Goal: Information Seeking & Learning: Learn about a topic

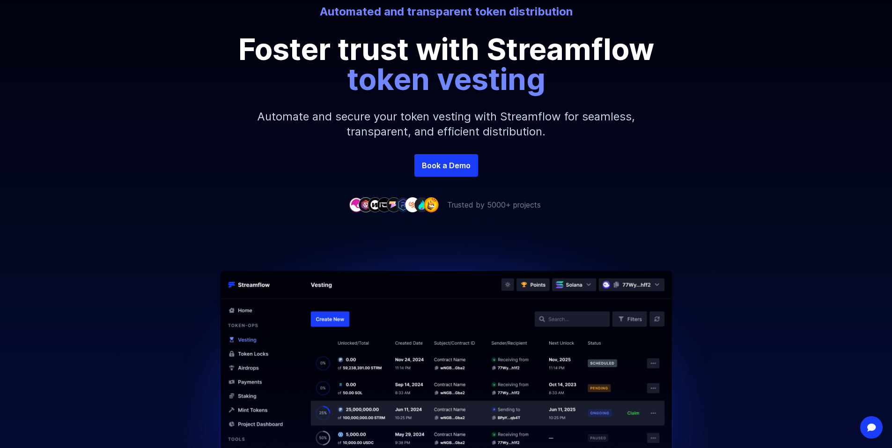
scroll to position [141, 0]
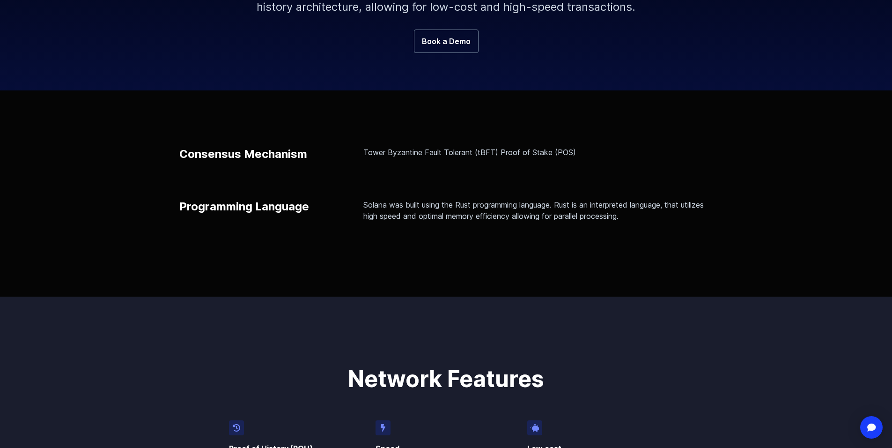
scroll to position [234, 0]
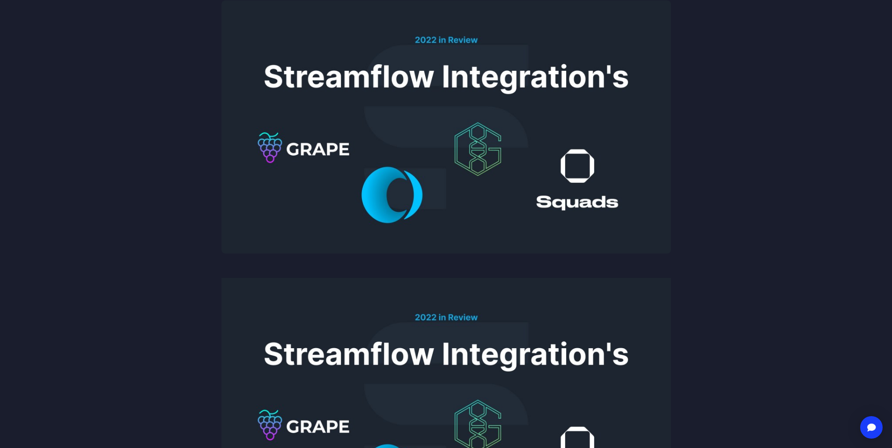
scroll to position [187, 0]
